Goal: Information Seeking & Learning: Learn about a topic

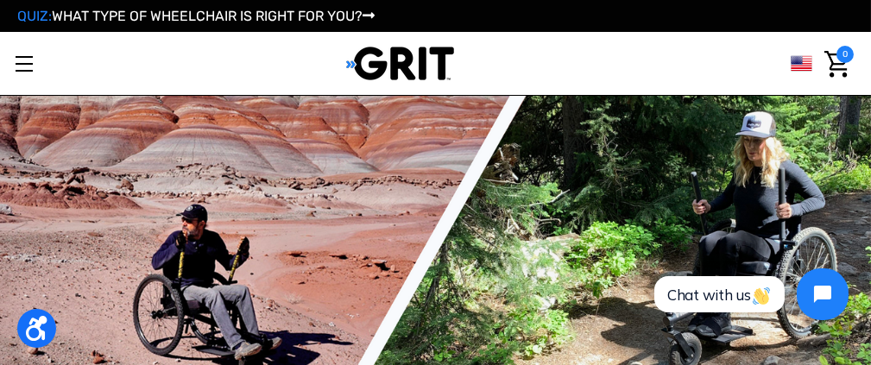
drag, startPoint x: 878, startPoint y: 27, endPoint x: 882, endPoint y: 7, distance: 20.2
click at [0, 0] on link "Learn More" at bounding box center [0, 0] width 0 height 0
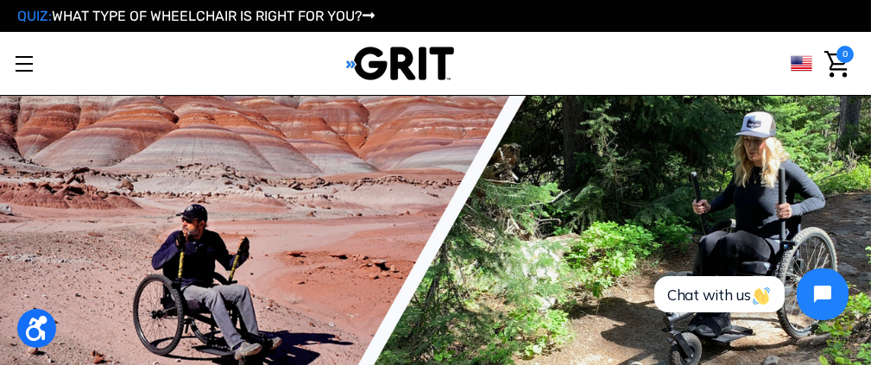
click at [0, 0] on link "GRIT Freedom Chair" at bounding box center [0, 0] width 0 height 0
click at [0, 0] on icon "GRIT Freedom Chair" at bounding box center [0, 0] width 0 height 0
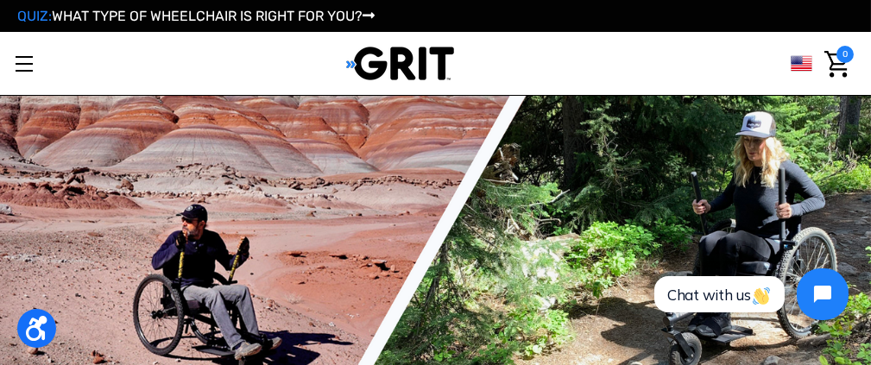
click at [0, 0] on icon "GRIT Freedom Chair" at bounding box center [0, 0] width 0 height 0
click at [0, 0] on link "GRIT Freedom Chair" at bounding box center [0, 0] width 0 height 0
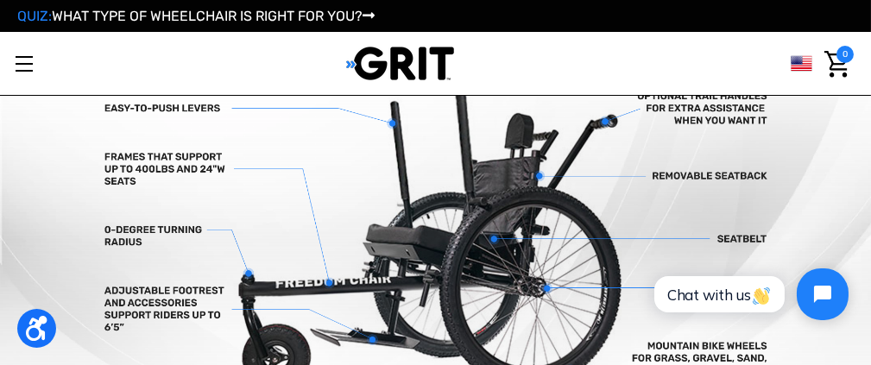
scroll to position [717, 0]
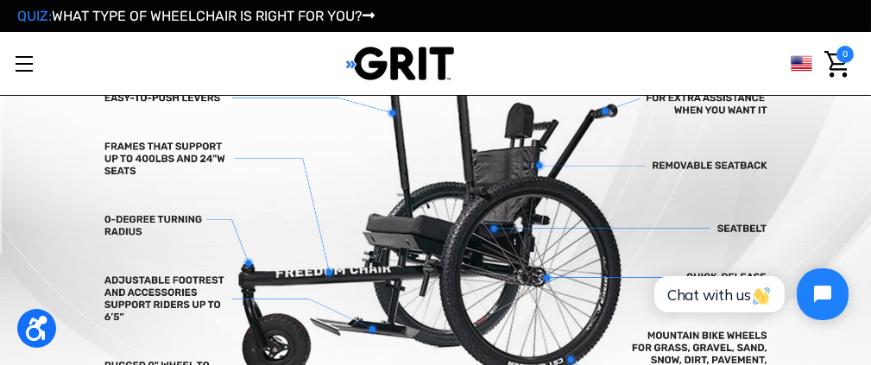
click at [0, 0] on ul "GRIT Freedom Chair Shop All Parks & Organizations Videos Testimonials Shipping …" at bounding box center [0, 0] width 0 height 0
click at [0, 0] on link "By Terrain" at bounding box center [0, 0] width 0 height 0
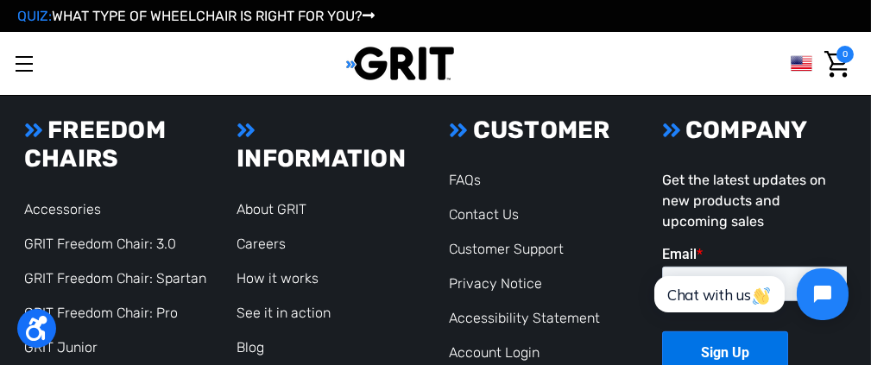
scroll to position [2324, 0]
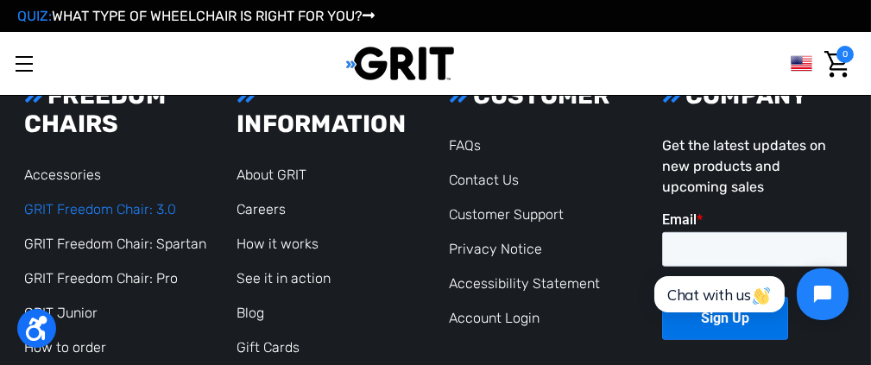
click at [91, 211] on link "GRIT Freedom Chair: 3.0" at bounding box center [100, 209] width 152 height 16
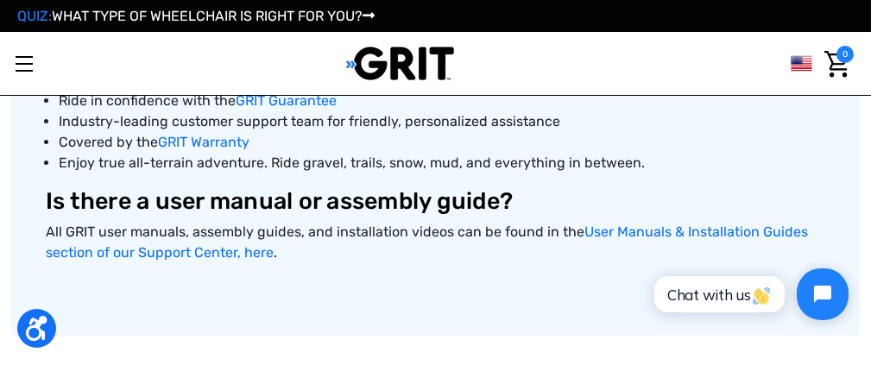
scroll to position [934, 0]
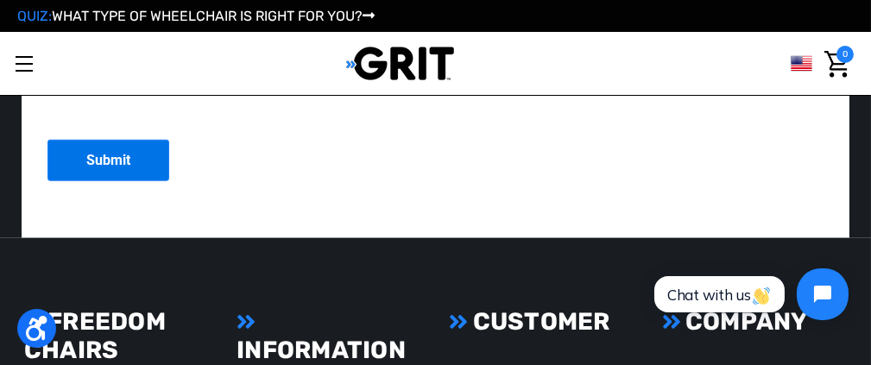
scroll to position [3504, 0]
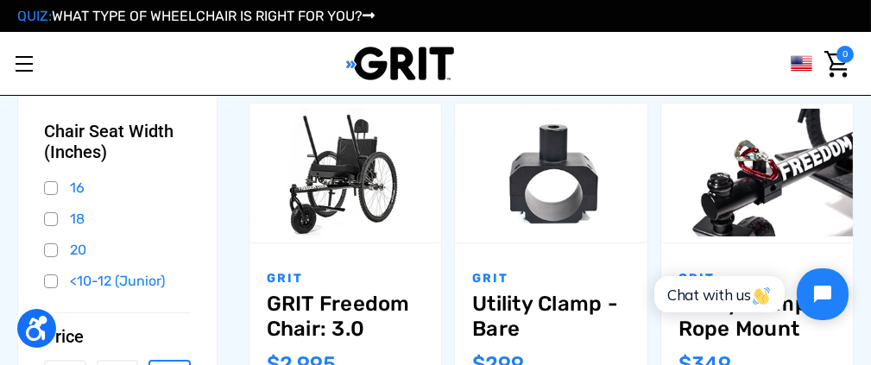
scroll to position [513, 0]
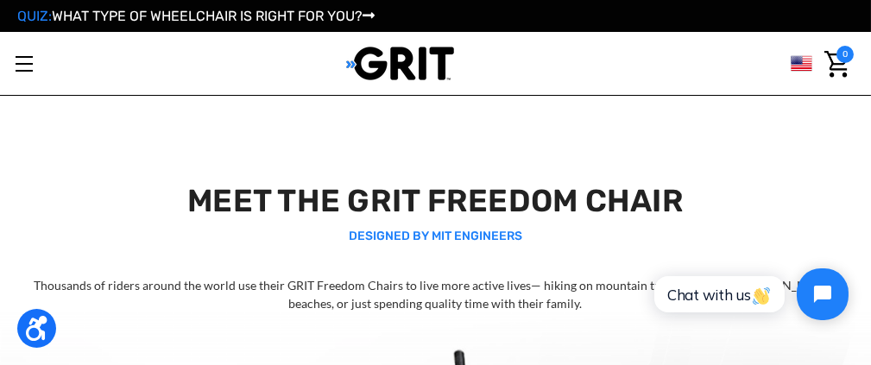
scroll to position [423, 0]
